Goal: Task Accomplishment & Management: Complete application form

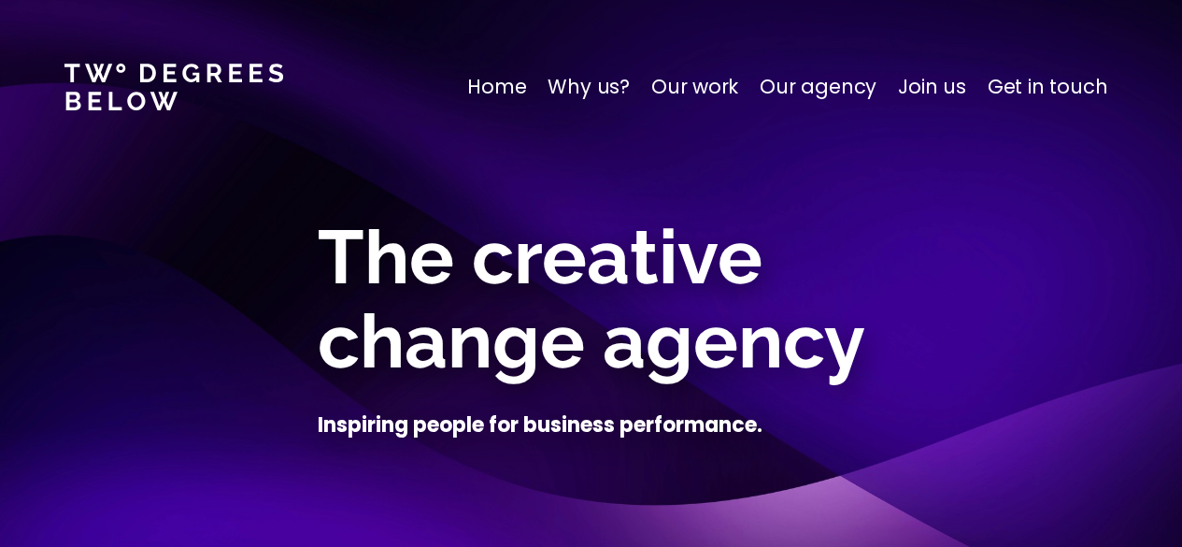
click at [936, 92] on p "Join us" at bounding box center [932, 87] width 68 height 30
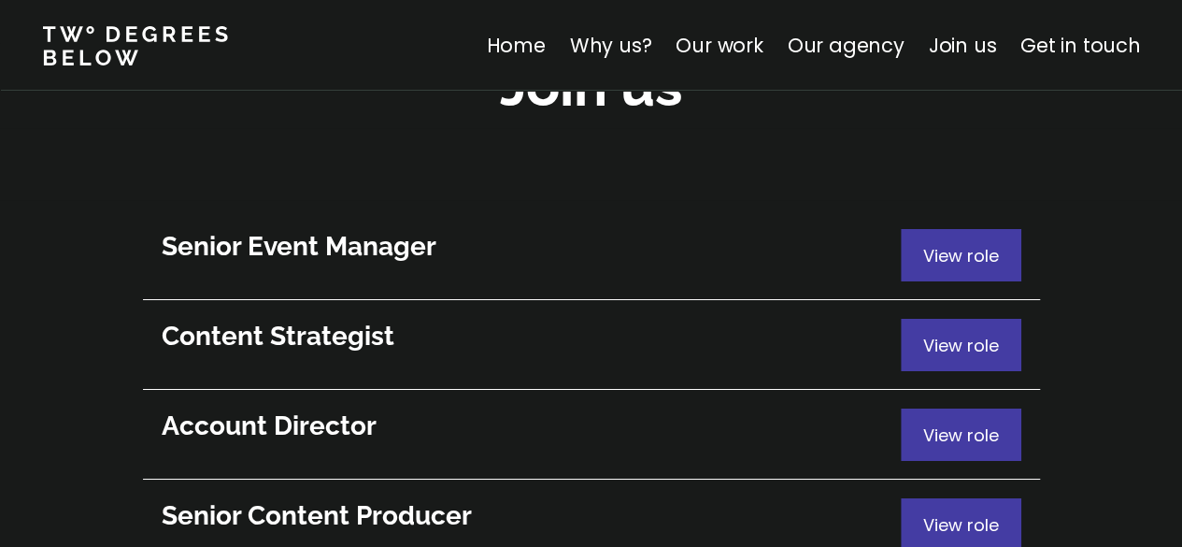
scroll to position [10274, 0]
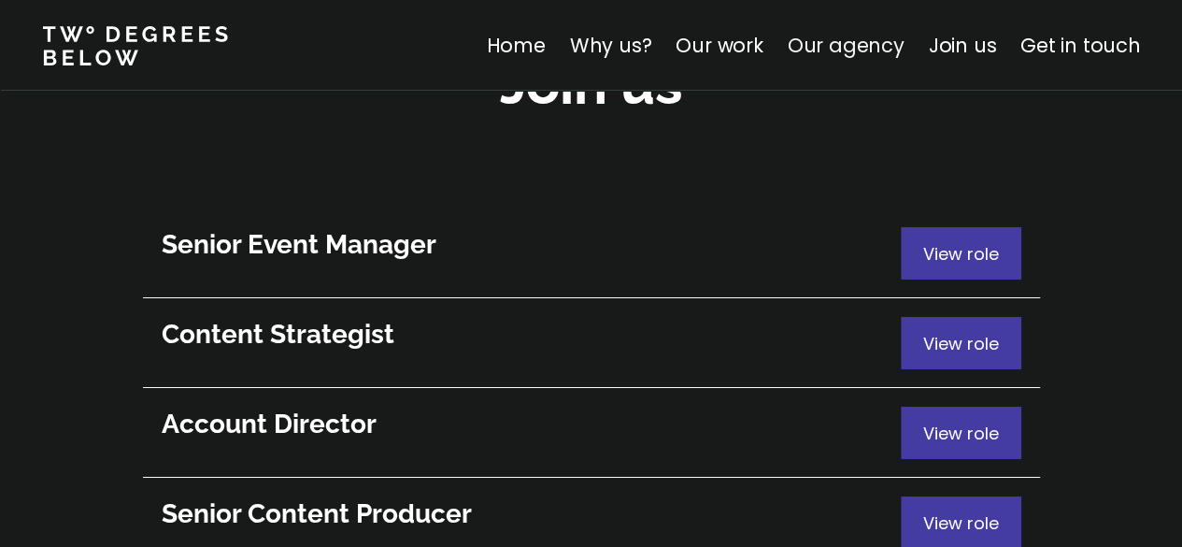
click at [798, 40] on link "Our agency" at bounding box center [845, 45] width 117 height 27
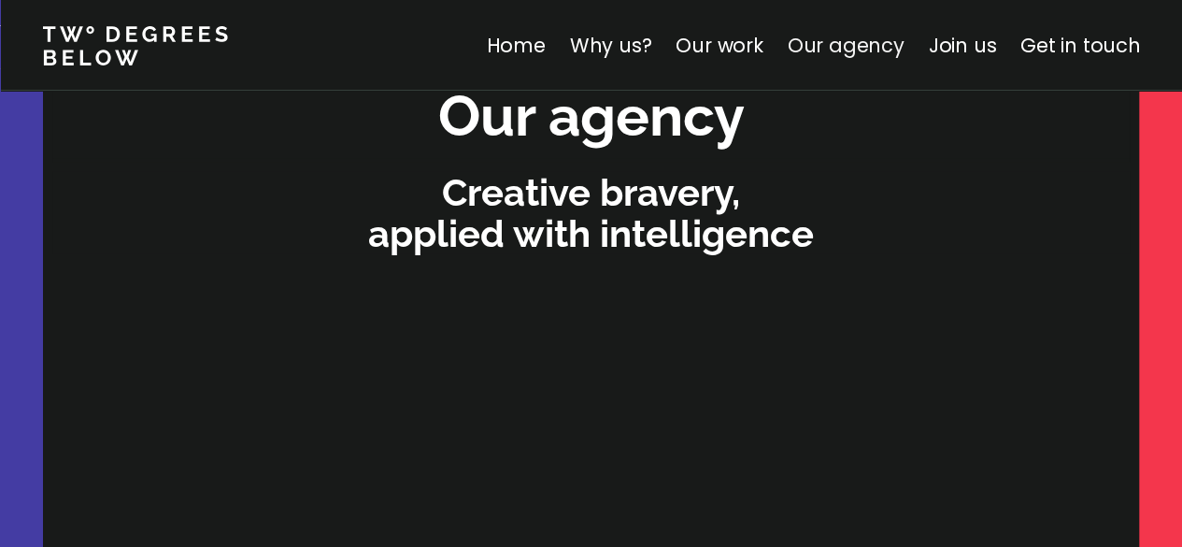
scroll to position [5708, 0]
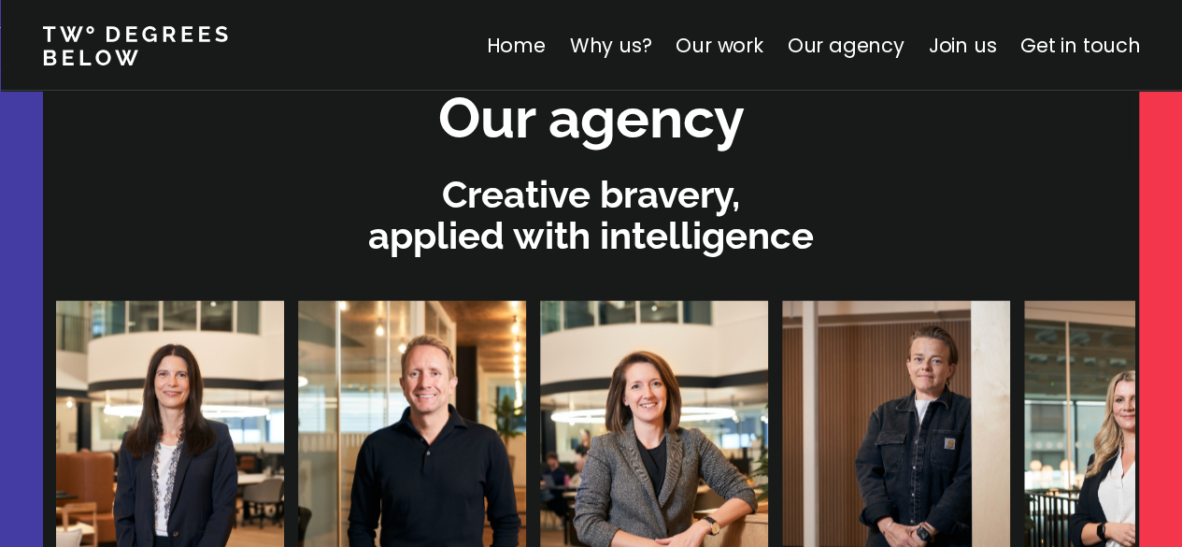
click at [811, 115] on div "Our agency" at bounding box center [591, 118] width 1078 height 85
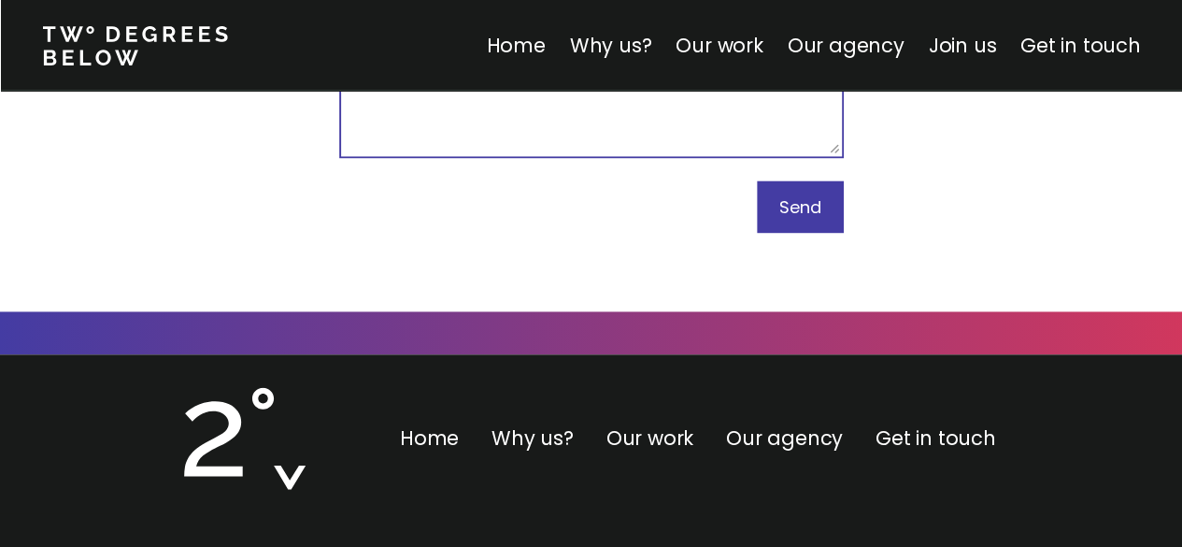
scroll to position [11970, 0]
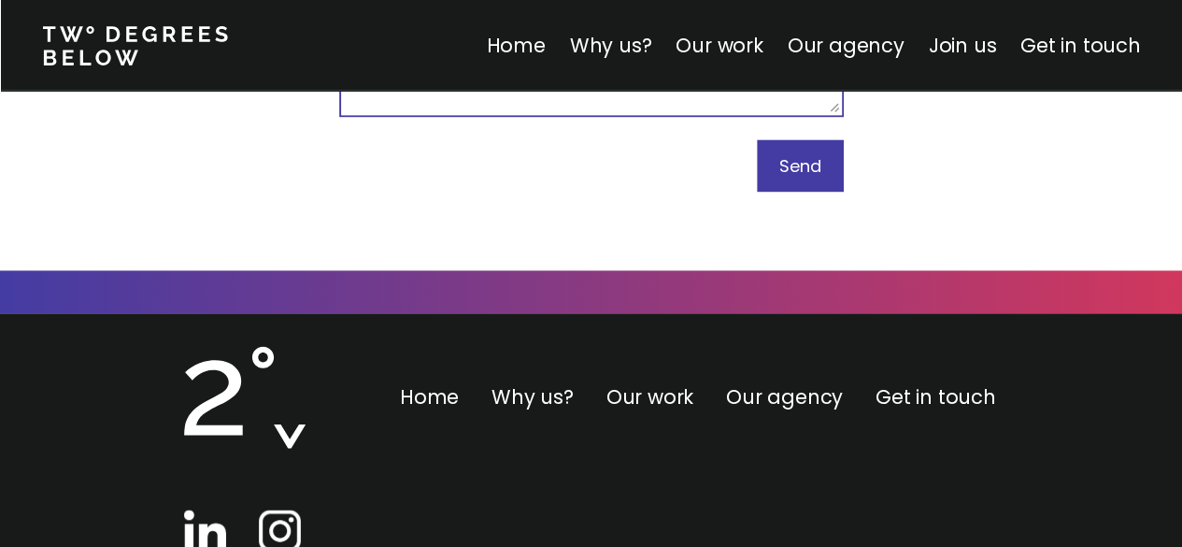
click at [250, 509] on div at bounding box center [242, 534] width 117 height 50
click at [280, 509] on img at bounding box center [280, 530] width 42 height 42
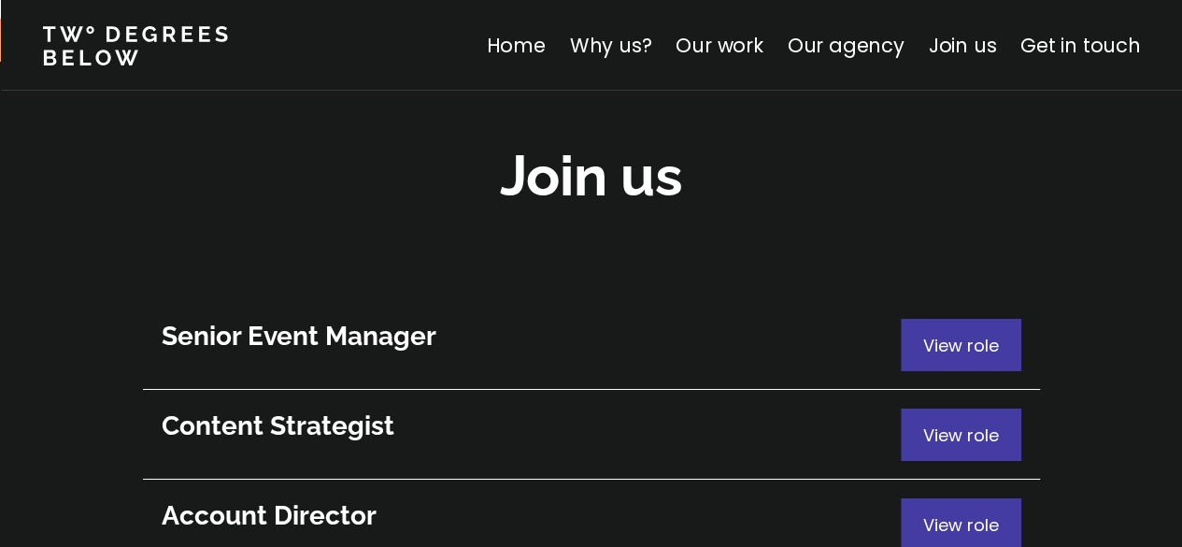
scroll to position [10231, 0]
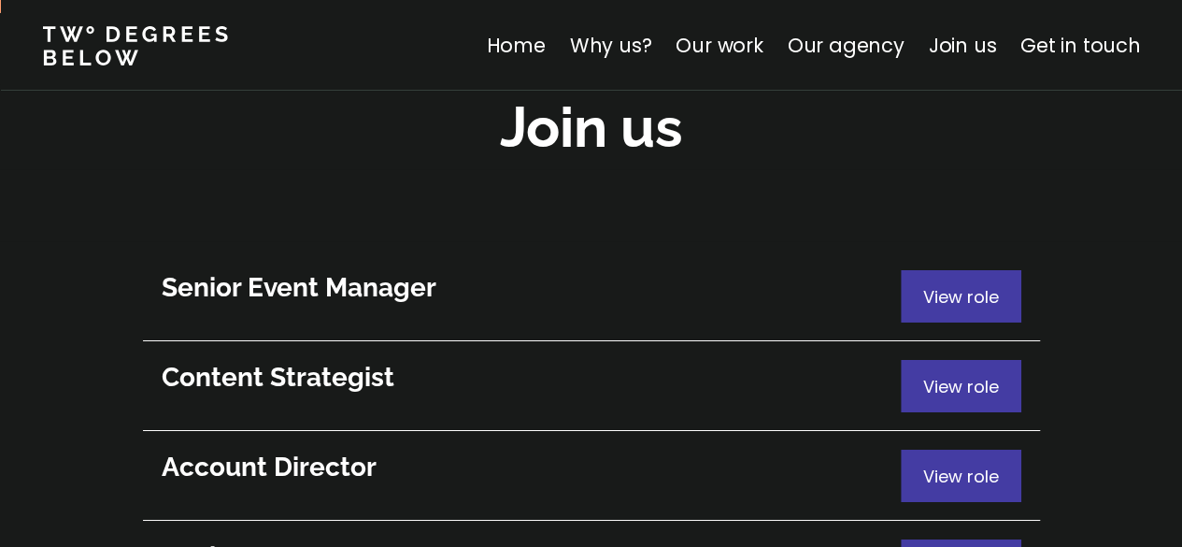
click at [982, 375] on span "View role" at bounding box center [961, 386] width 76 height 23
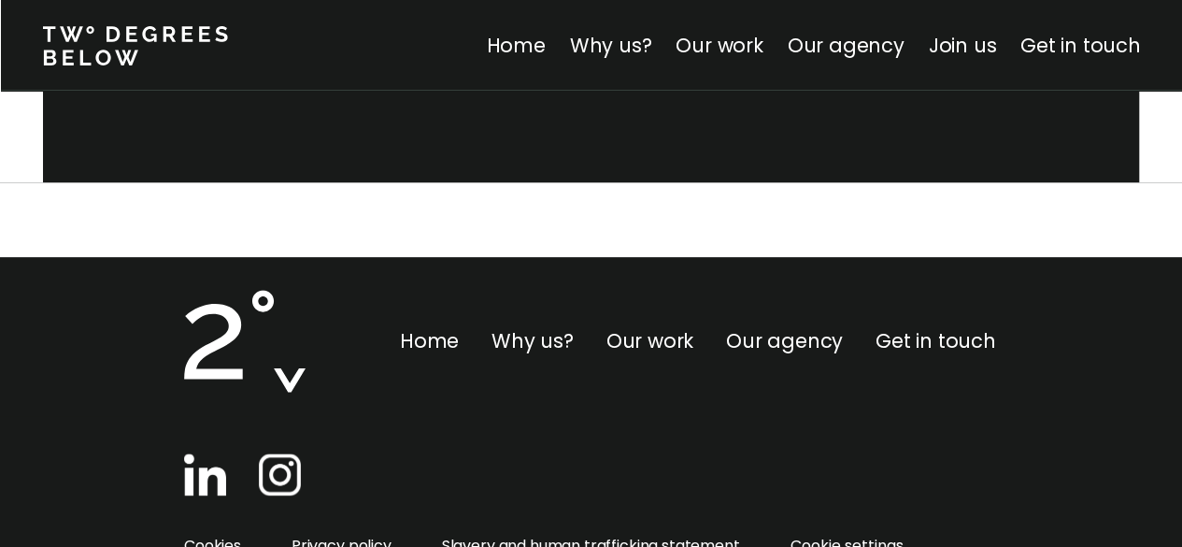
scroll to position [1006, 0]
